Goal: Task Accomplishment & Management: Complete application form

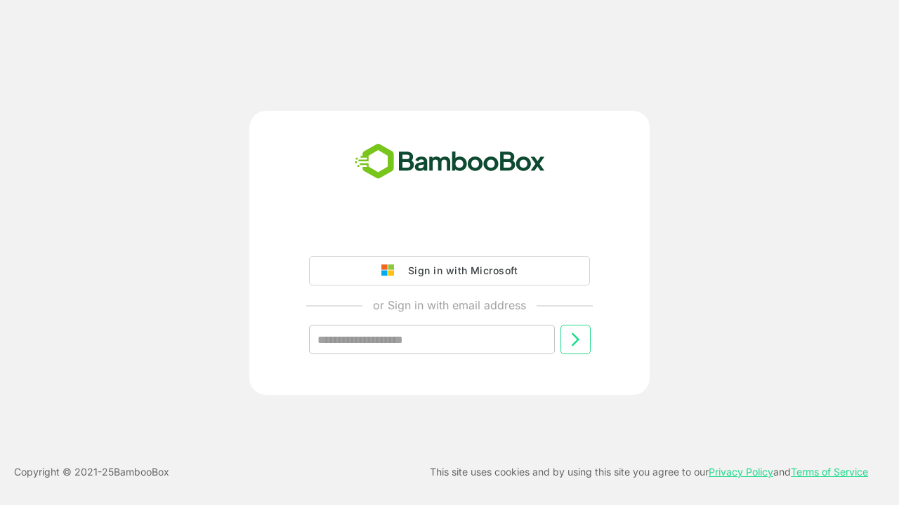
type input "**********"
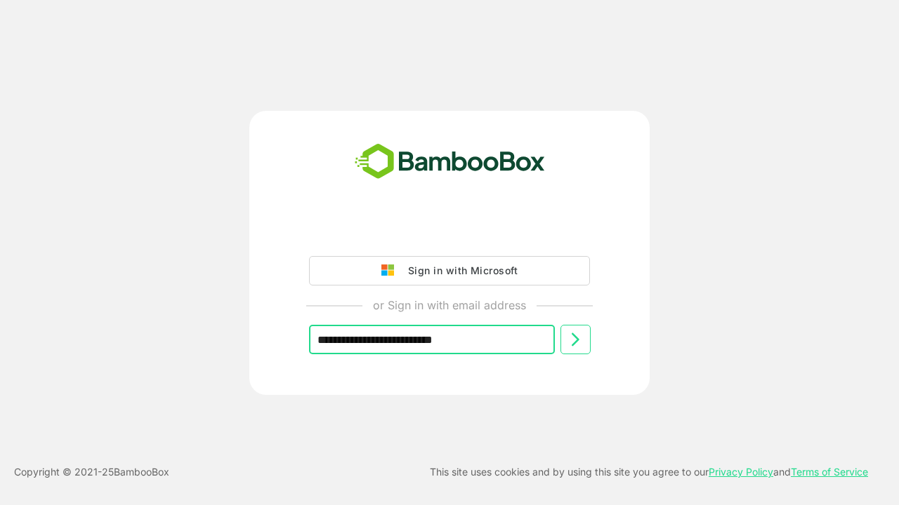
click at [575, 340] on icon at bounding box center [575, 339] width 17 height 17
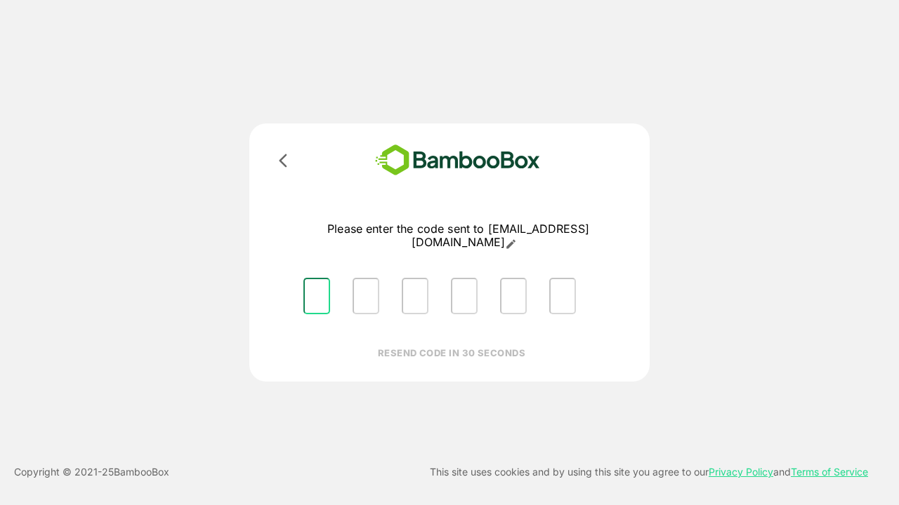
type input "*"
